Goal: Task Accomplishment & Management: Manage account settings

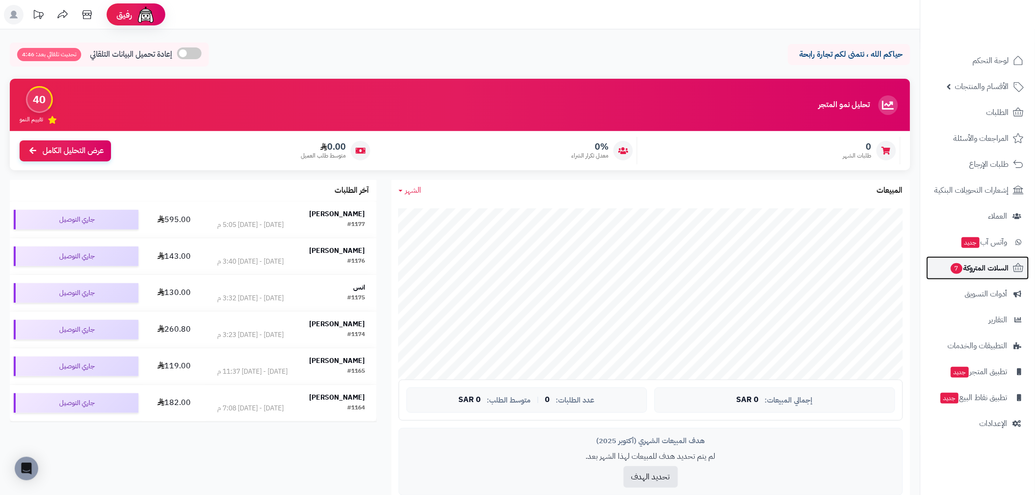
click at [996, 267] on span "السلات المتروكة 7" at bounding box center [979, 268] width 59 height 14
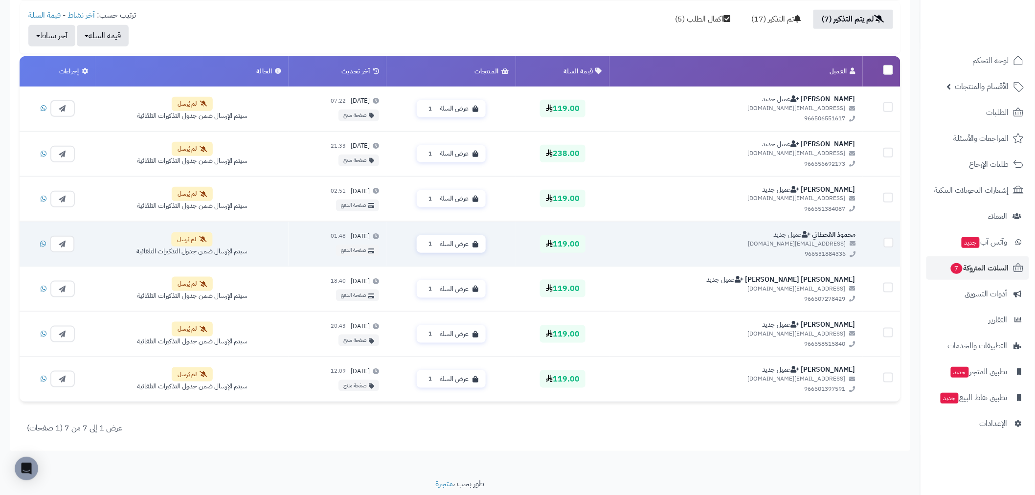
scroll to position [326, 0]
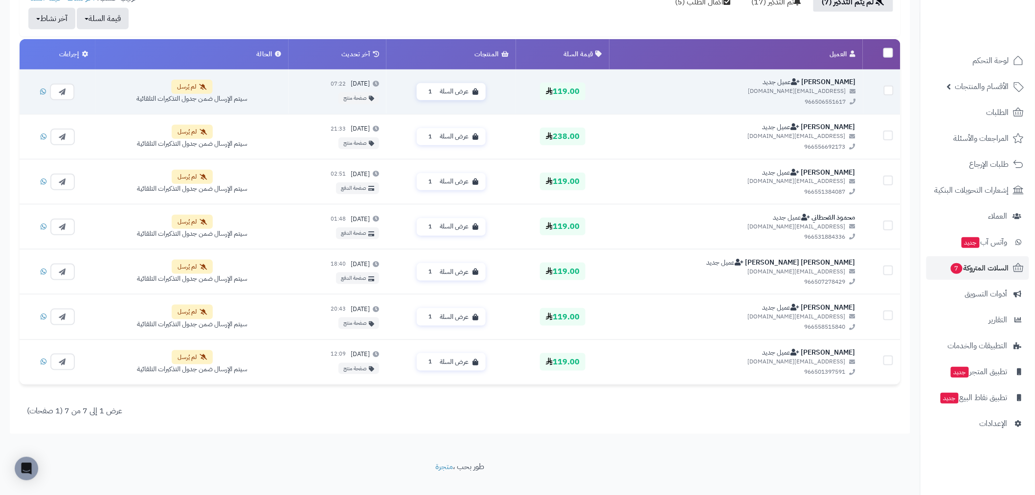
click at [891, 92] on label at bounding box center [889, 90] width 10 height 10
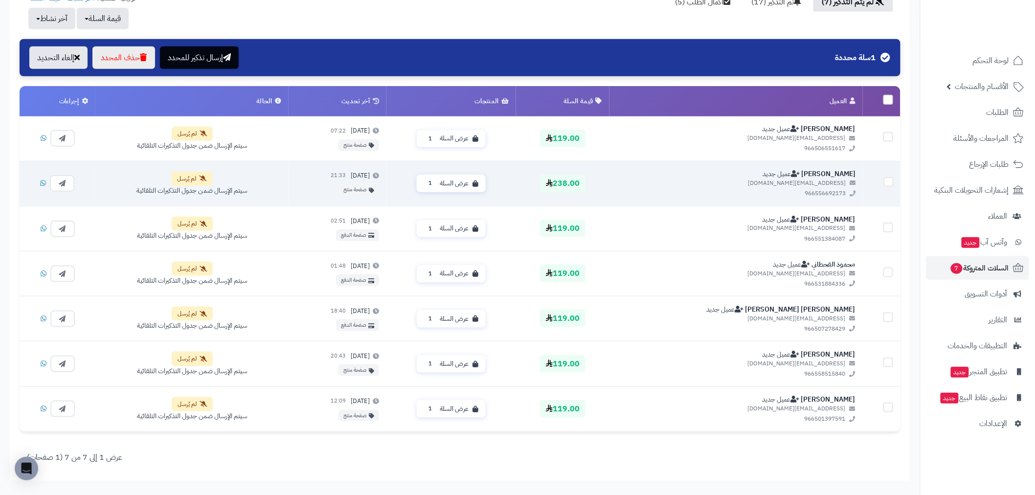
click at [890, 187] on td at bounding box center [882, 183] width 38 height 45
click at [891, 182] on label at bounding box center [889, 183] width 10 height 10
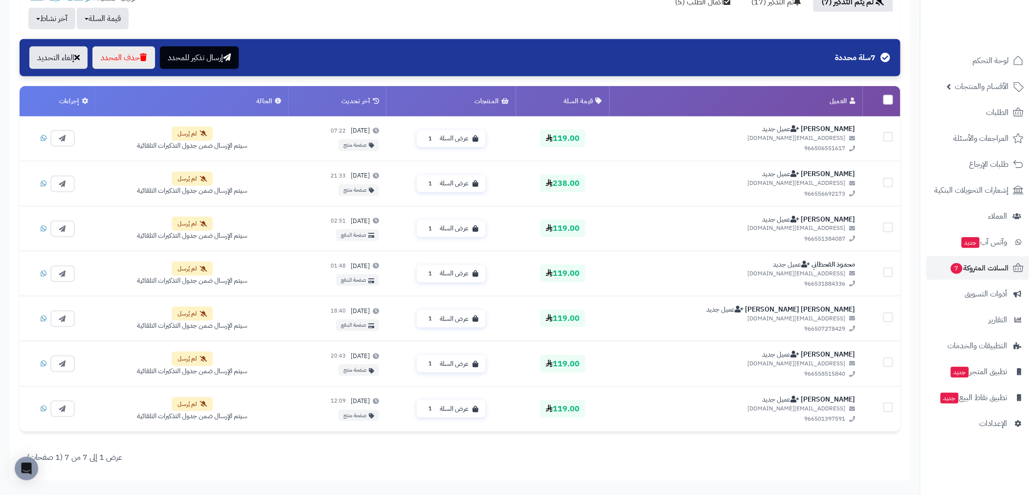
drag, startPoint x: 805, startPoint y: 51, endPoint x: 506, endPoint y: 52, distance: 299.0
click at [514, 54] on div "7 سلة محددة إرسال تذكير للمحدد حذف المحدد إلغاء التحديد" at bounding box center [460, 57] width 862 height 23
click at [913, 87] on div "تم إرسال التذكيرات بنجاح ! × السلات المتروكة حملات التذكير التلقائية الاحصائيات…" at bounding box center [460, 114] width 920 height 736
click at [988, 217] on link "العملاء" at bounding box center [978, 216] width 103 height 23
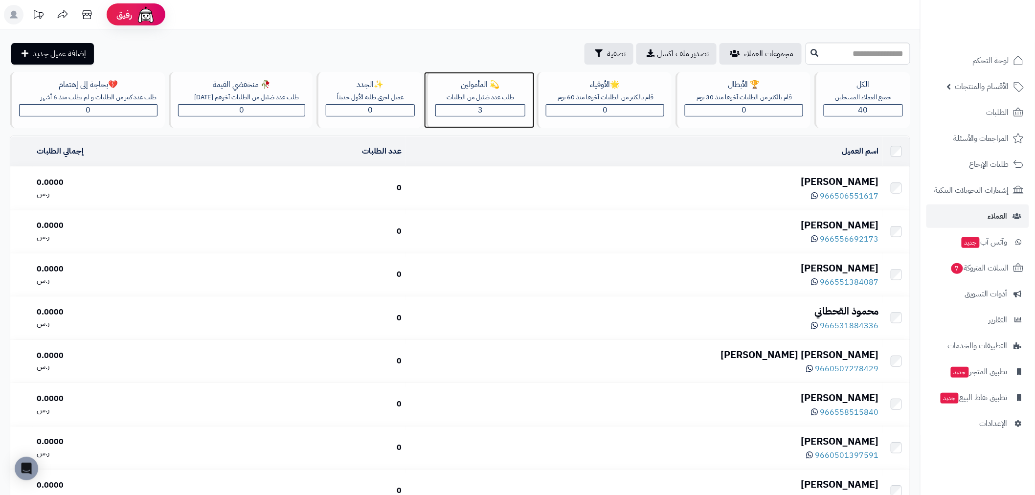
click at [481, 108] on span "3" at bounding box center [480, 110] width 5 height 12
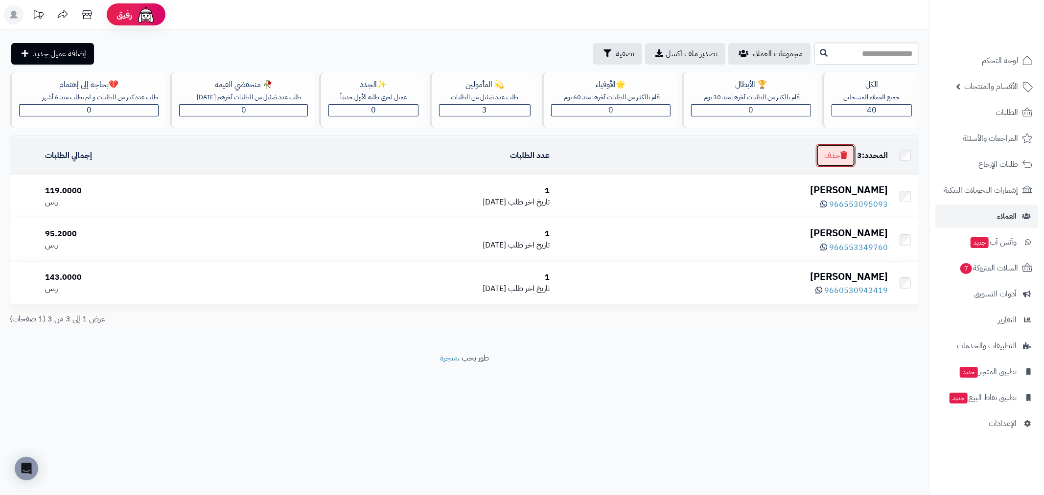
drag, startPoint x: 835, startPoint y: 168, endPoint x: 423, endPoint y: 38, distance: 432.1
click at [835, 167] on button "حذف" at bounding box center [836, 155] width 40 height 23
click at [162, 43] on div "مجموعات العملاء تصدير ملف اكسل تصفية إضافة عميل جديد" at bounding box center [411, 54] width 802 height 22
